Goal: Task Accomplishment & Management: Use online tool/utility

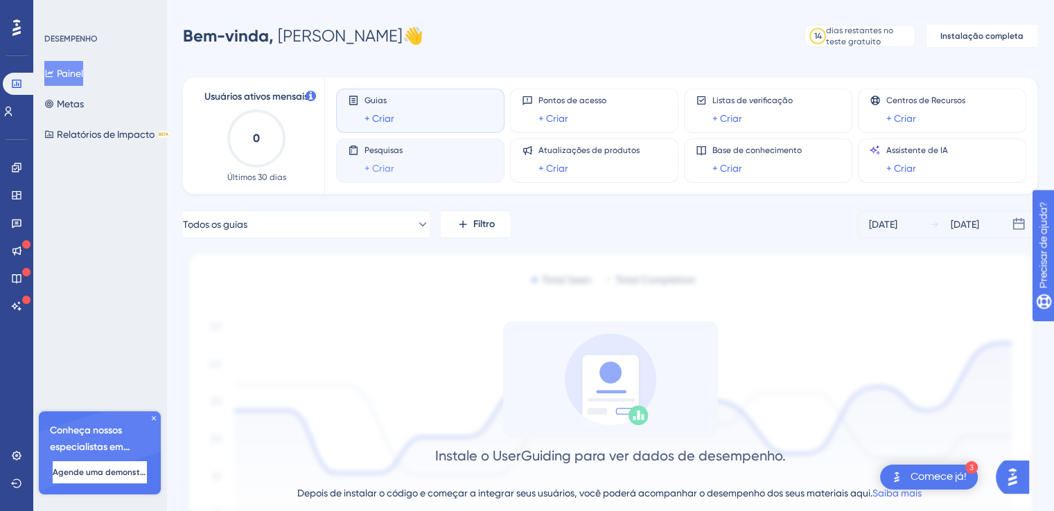
click at [370, 161] on link "+ Criar" at bounding box center [379, 168] width 30 height 17
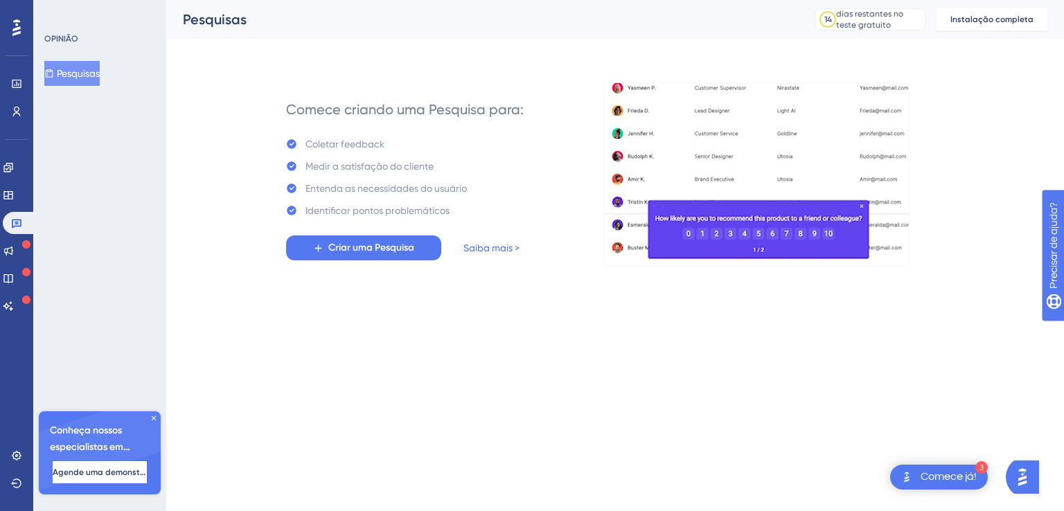
click at [12, 21] on icon at bounding box center [16, 28] width 8 height 18
